Goal: Communication & Community: Answer question/provide support

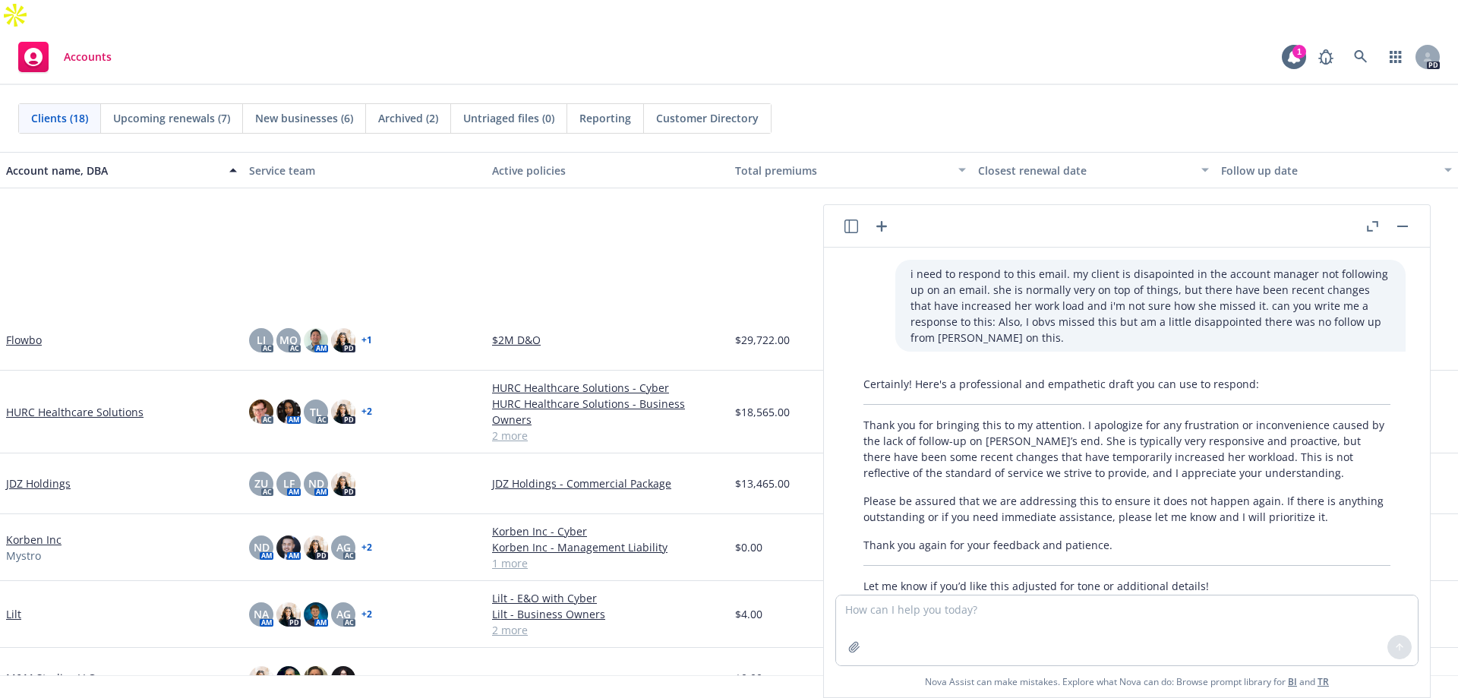
scroll to position [730, 0]
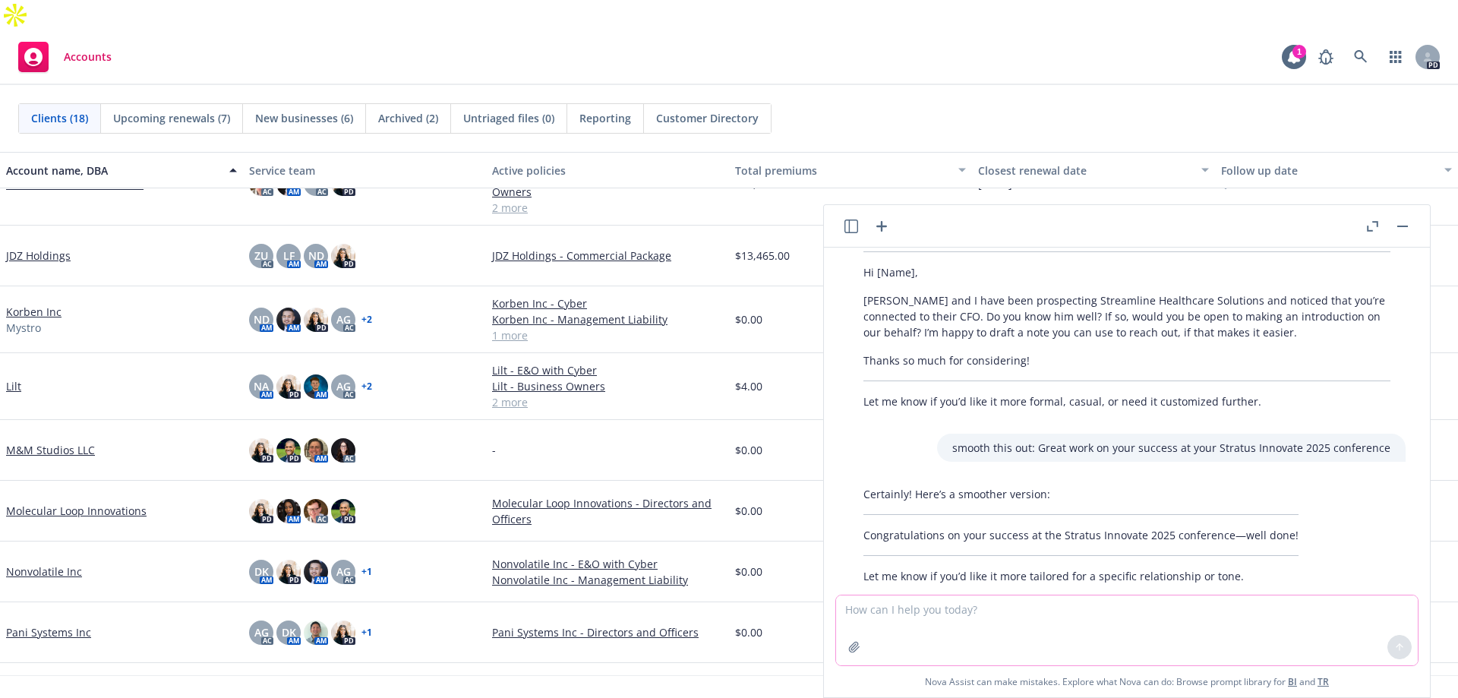
click at [961, 610] on textarea at bounding box center [1127, 630] width 582 height 70
type textarea "h"
paste textarea "Spinnaker Support is recognized as a Representative Provider in Gartner’s “Mark…"
type textarea "create me a one line congrats for this post: Spinnaker Support is recognized as…"
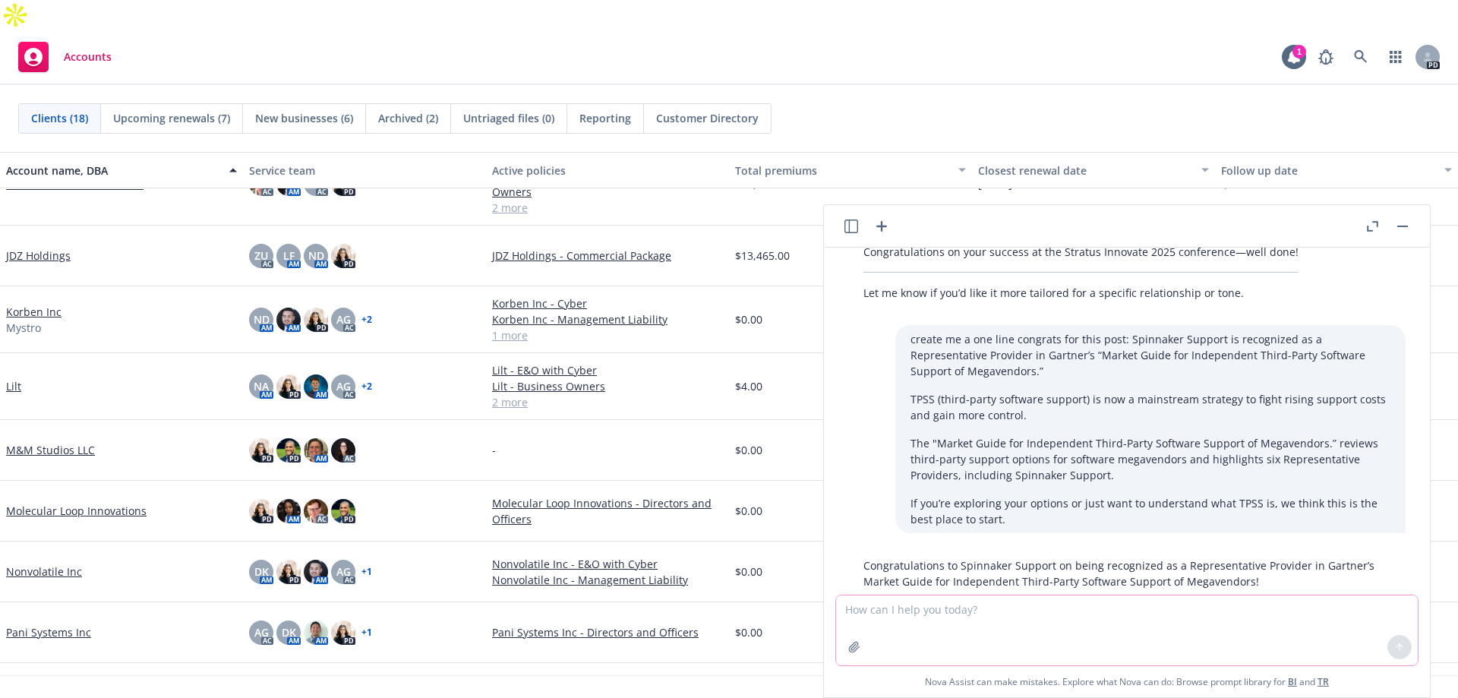
scroll to position [1018, 0]
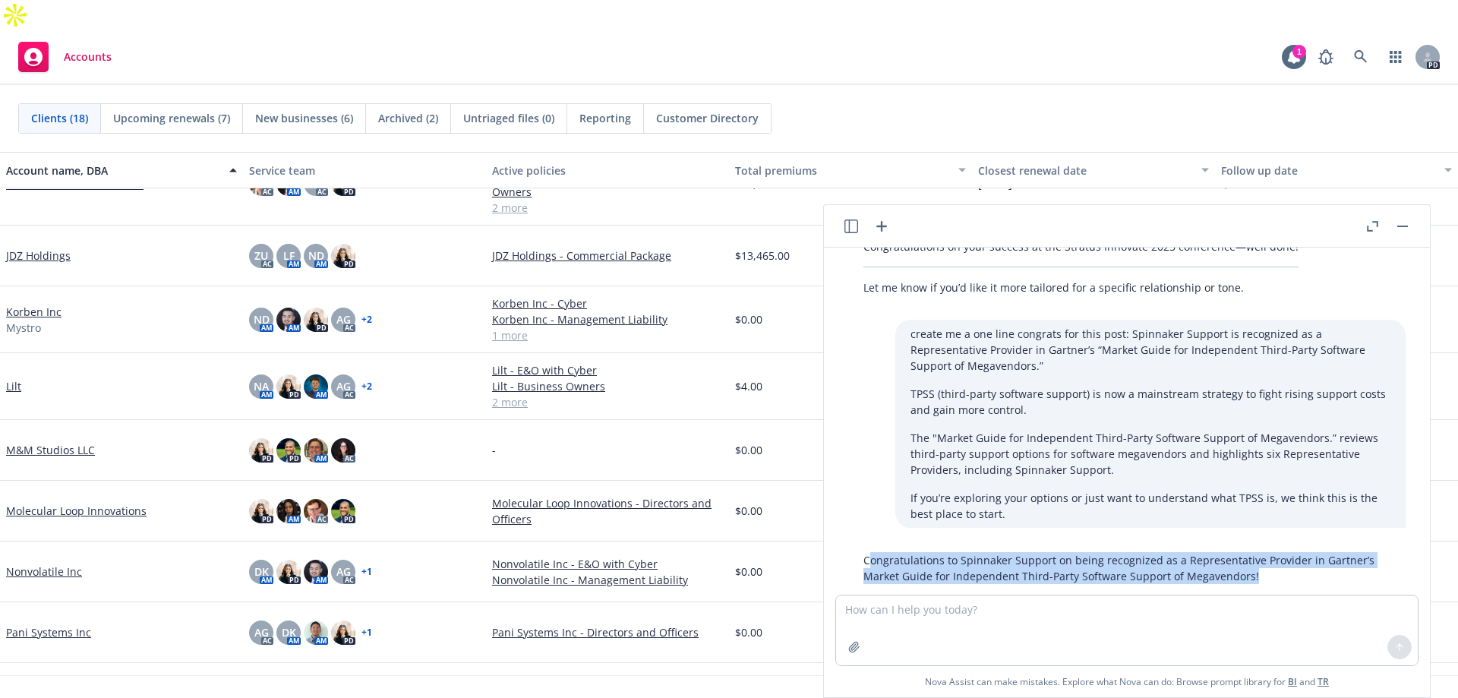
drag, startPoint x: 871, startPoint y: 528, endPoint x: 1266, endPoint y: 556, distance: 395.9
click at [1266, 556] on div "Congratulations to Spinnaker Support on being recognized as a Representative Pr…" at bounding box center [1126, 568] width 557 height 44
drag, startPoint x: 1125, startPoint y: 530, endPoint x: 903, endPoint y: 544, distance: 223.0
click at [903, 552] on p "Congratulations to Spinnaker Support on being recognized as a Representative Pr…" at bounding box center [1126, 568] width 527 height 32
drag, startPoint x: 857, startPoint y: 523, endPoint x: 1294, endPoint y: 542, distance: 437.8
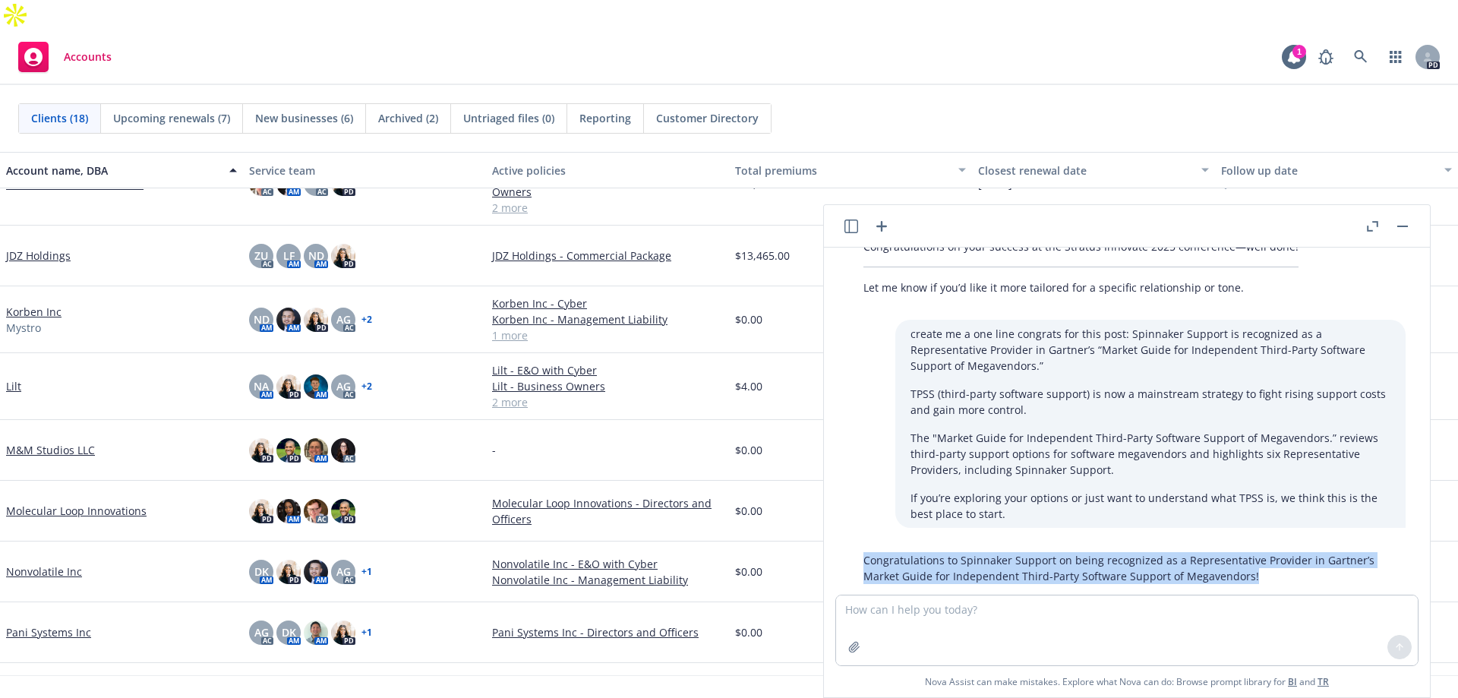
click at [1294, 546] on div "Congratulations to Spinnaker Support on being recognized as a Representative Pr…" at bounding box center [1126, 568] width 557 height 44
copy p "Congratulations to Spinnaker Support on being recognized as a Representative Pr…"
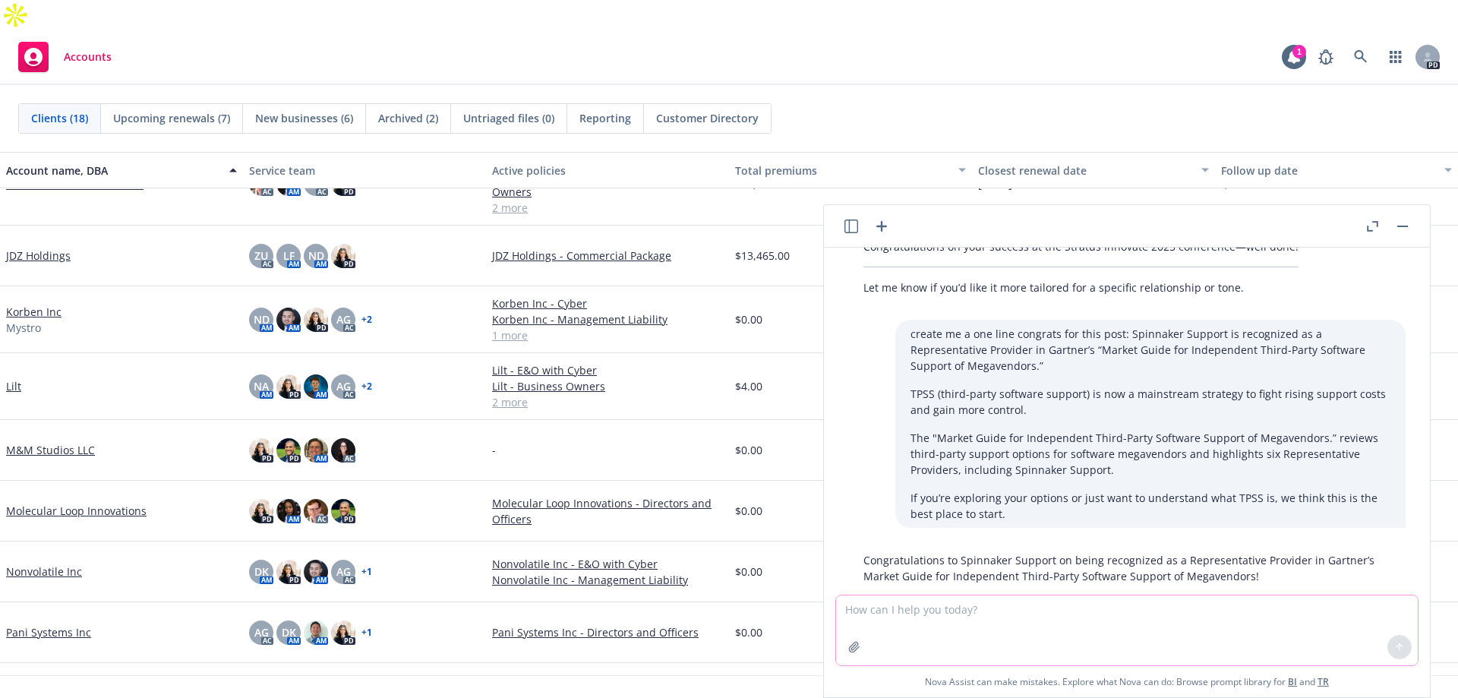
click at [1051, 638] on textarea at bounding box center [1127, 630] width 582 height 70
type textarea "can it be shorter"
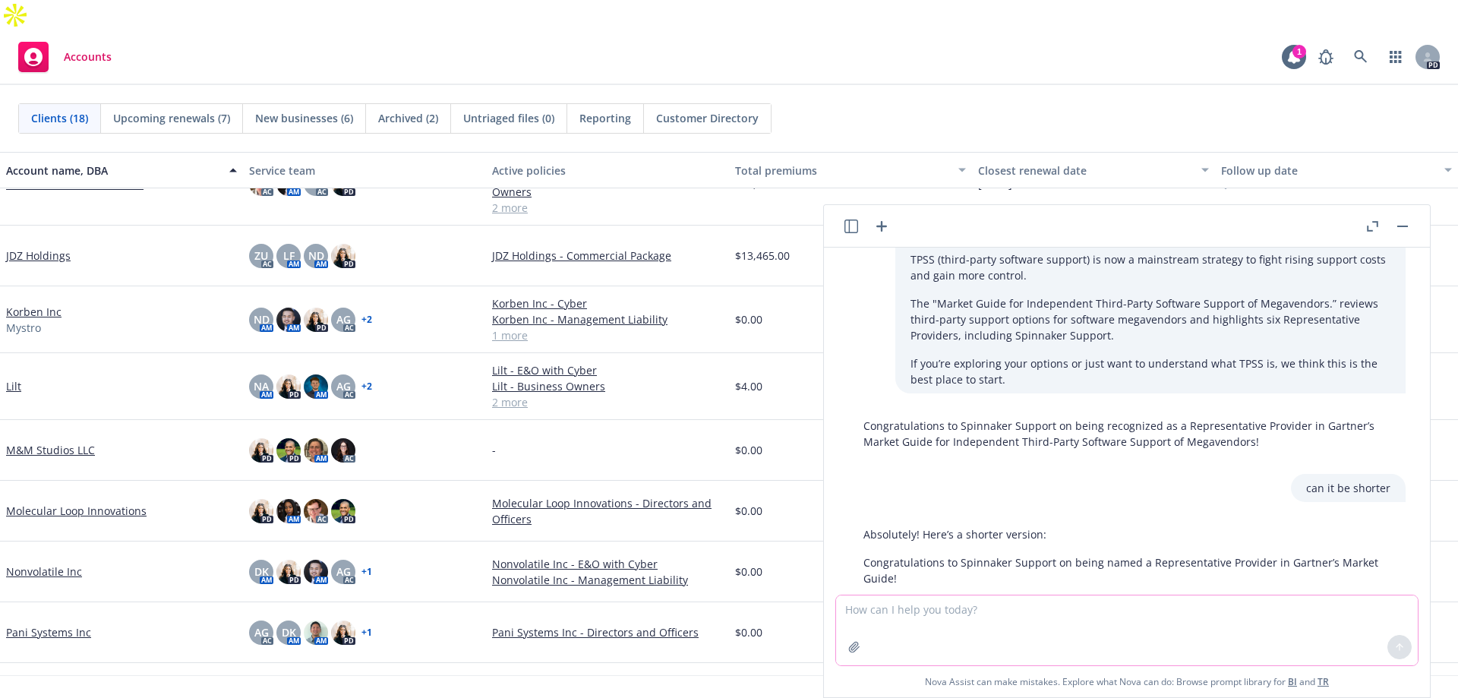
scroll to position [1155, 0]
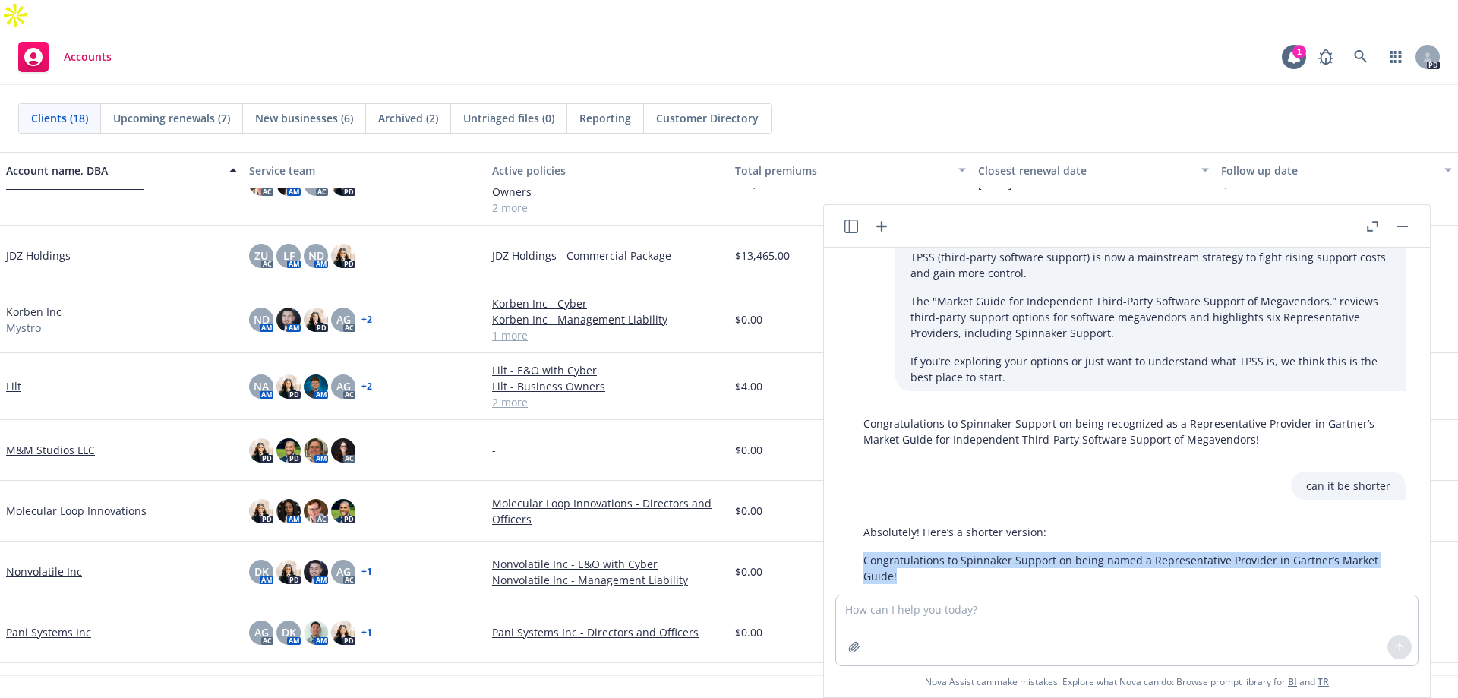
drag, startPoint x: 917, startPoint y: 550, endPoint x: 858, endPoint y: 529, distance: 62.0
click at [858, 529] on div "Absolutely! Here’s a shorter version: Congratulations to Spinnaker Support on b…" at bounding box center [1126, 554] width 557 height 72
copy p "Congratulations to Spinnaker Support on being named a Representative Provider i…"
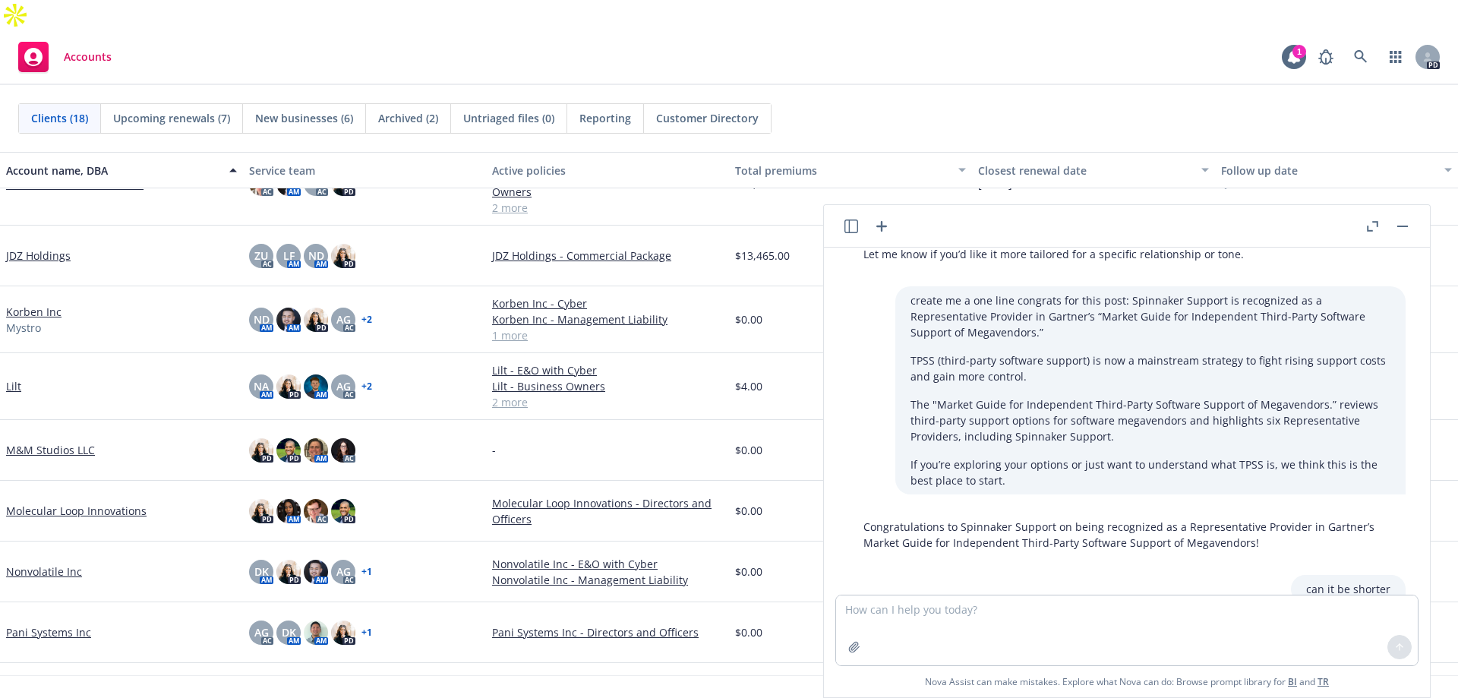
scroll to position [1079, 0]
